Goal: Transaction & Acquisition: Purchase product/service

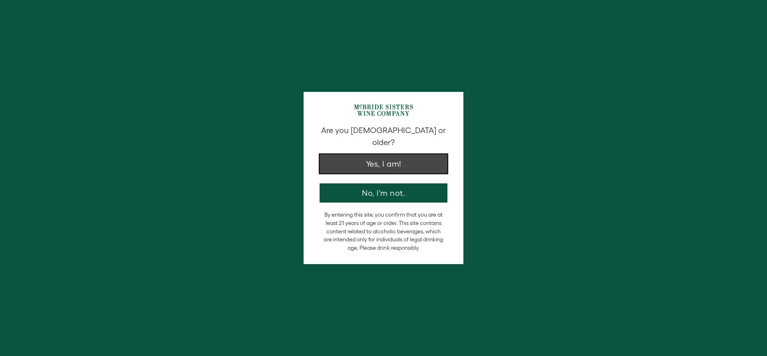
click at [406, 158] on button "Yes, I am!" at bounding box center [384, 163] width 128 height 19
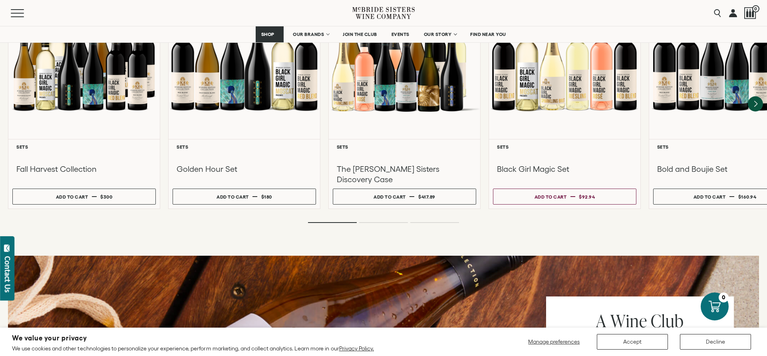
scroll to position [733, 0]
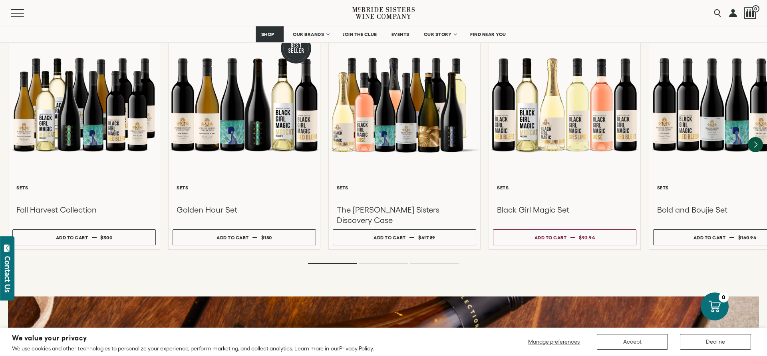
click at [258, 16] on div "Menu" at bounding box center [182, 13] width 342 height 26
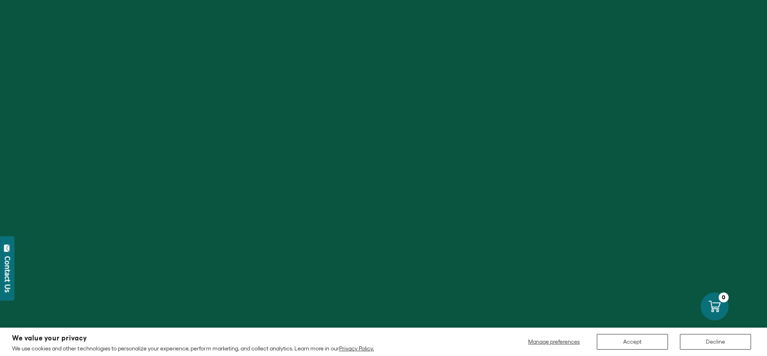
scroll to position [244, 0]
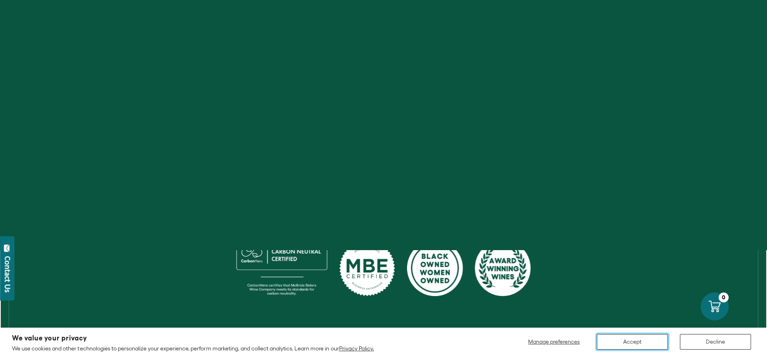
click at [636, 340] on button "Accept" at bounding box center [632, 342] width 71 height 16
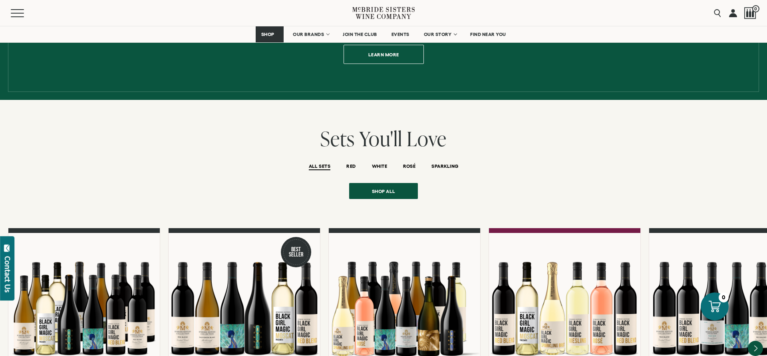
scroll to position [733, 0]
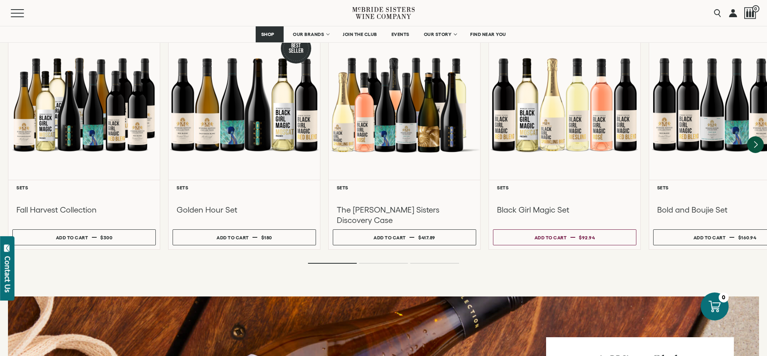
click at [758, 136] on icon "Next" at bounding box center [755, 144] width 17 height 17
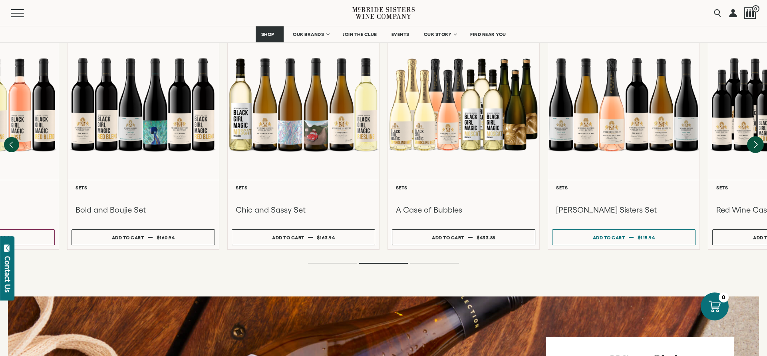
click at [758, 136] on icon "Next" at bounding box center [755, 144] width 17 height 17
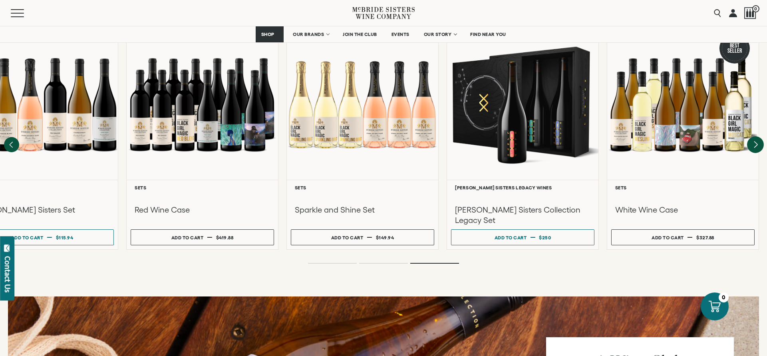
click at [758, 133] on div at bounding box center [682, 104] width 151 height 151
